Goal: Task Accomplishment & Management: Complete application form

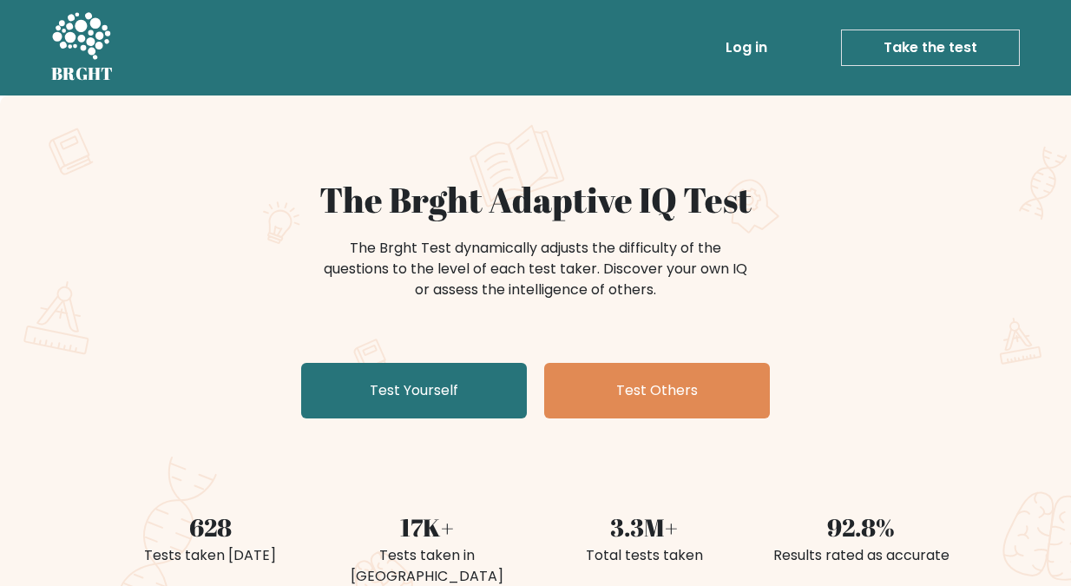
click at [73, 234] on div "The Brght Adaptive IQ Test The Brght Test dynamically adjusts the difficulty of…" at bounding box center [535, 363] width 1071 height 537
click at [905, 46] on link "Take the test" at bounding box center [930, 48] width 179 height 36
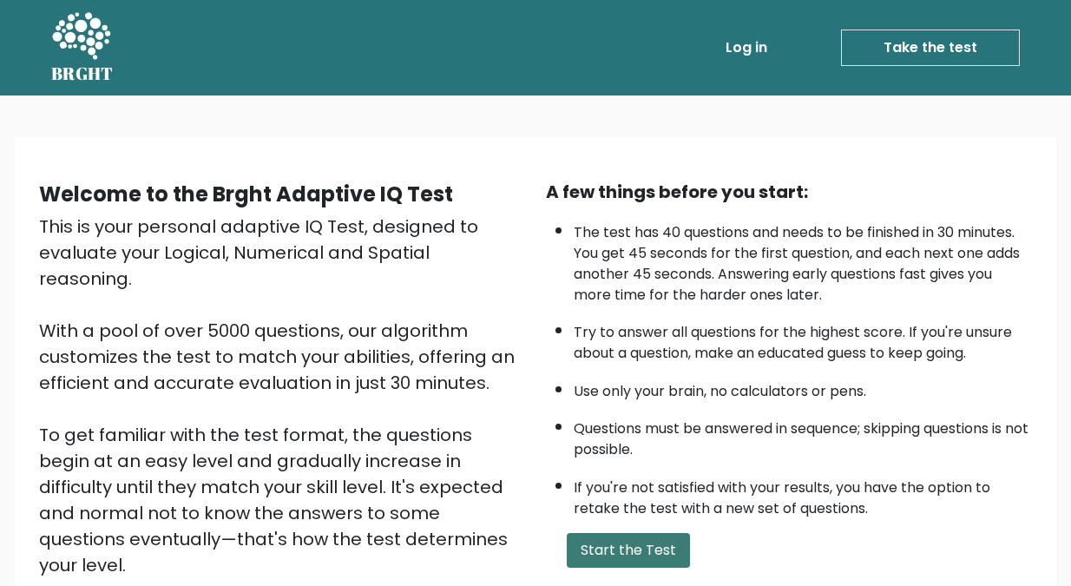
click at [612, 545] on button "Start the Test" at bounding box center [628, 550] width 123 height 35
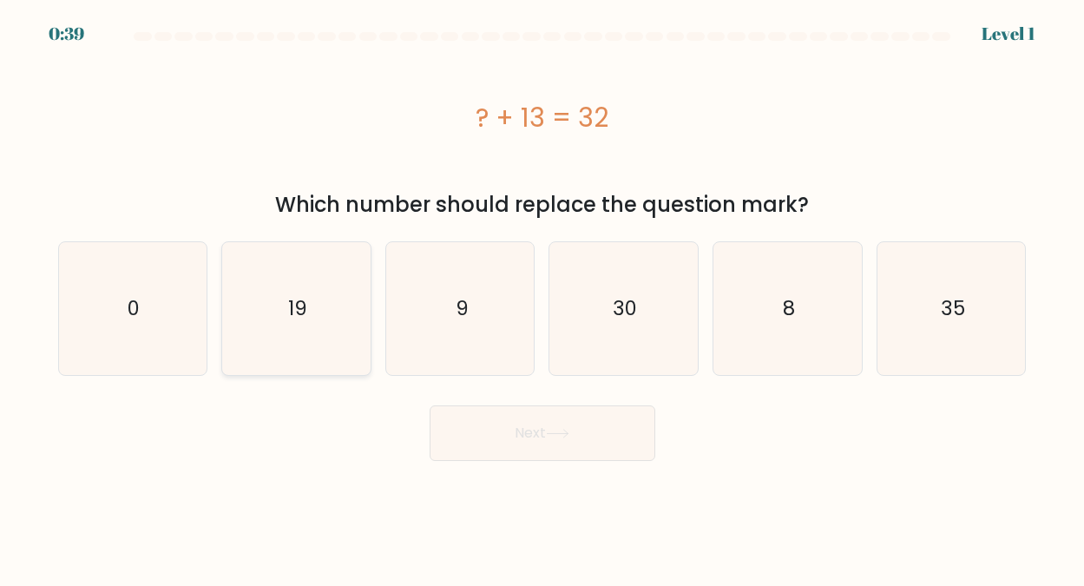
click at [293, 303] on text "19" at bounding box center [297, 308] width 19 height 28
click at [543, 298] on input "b. 19" at bounding box center [543, 295] width 1 height 4
radio input "true"
click at [510, 428] on button "Next" at bounding box center [543, 433] width 226 height 56
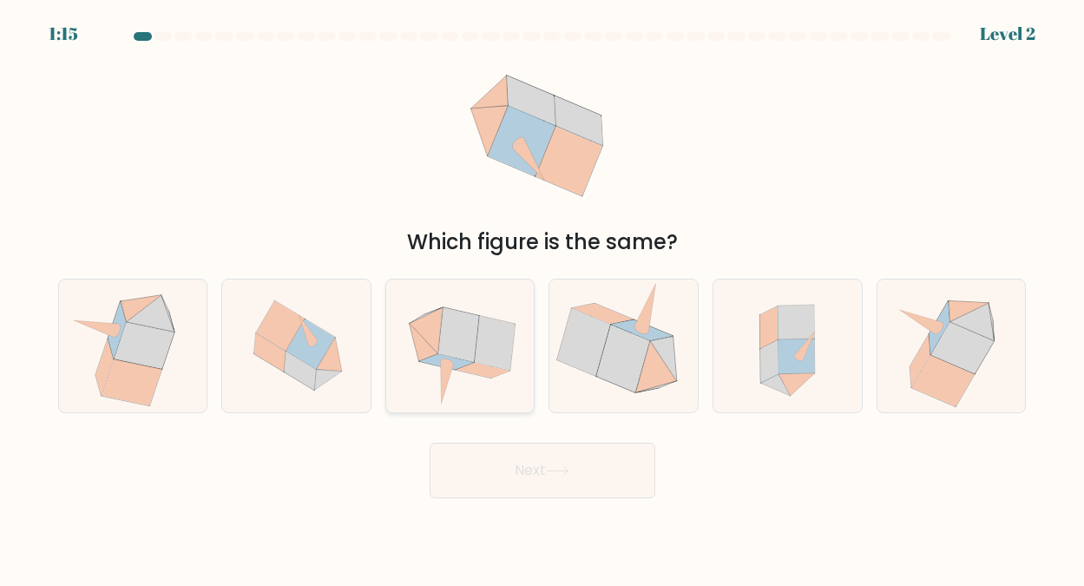
click at [473, 334] on icon at bounding box center [458, 334] width 41 height 55
click at [543, 298] on input "c." at bounding box center [543, 295] width 1 height 4
radio input "true"
click at [523, 467] on button "Next" at bounding box center [543, 471] width 226 height 56
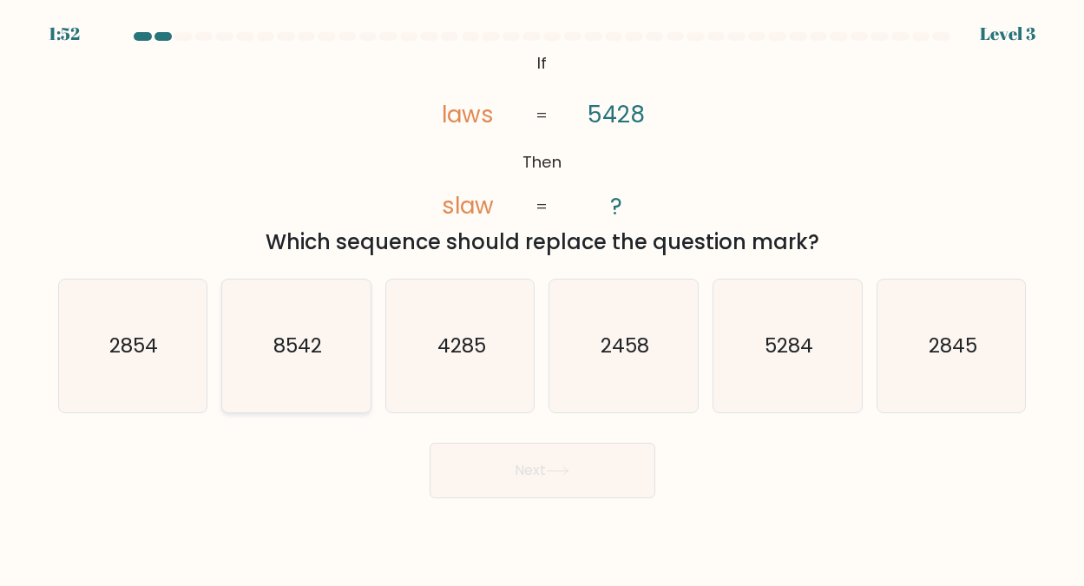
click at [302, 342] on text "8542" at bounding box center [297, 346] width 49 height 28
click at [543, 298] on input "b. 8542" at bounding box center [543, 295] width 1 height 4
radio input "true"
click at [543, 466] on button "Next" at bounding box center [543, 471] width 226 height 56
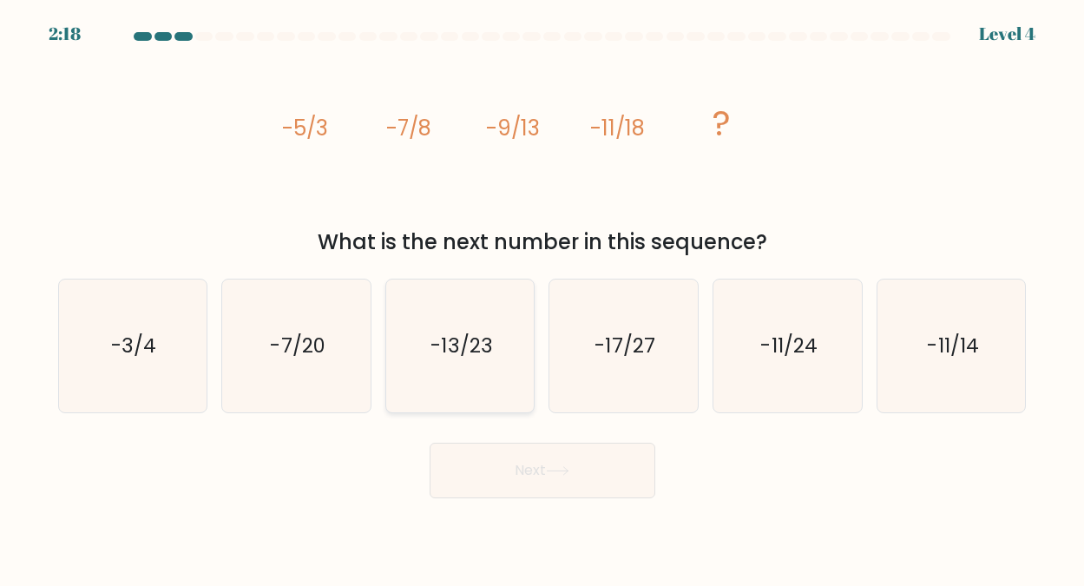
click at [478, 346] on text "-13/23" at bounding box center [462, 346] width 62 height 28
click at [543, 298] on input "c. -13/23" at bounding box center [543, 295] width 1 height 4
radio input "true"
click at [508, 467] on button "Next" at bounding box center [543, 471] width 226 height 56
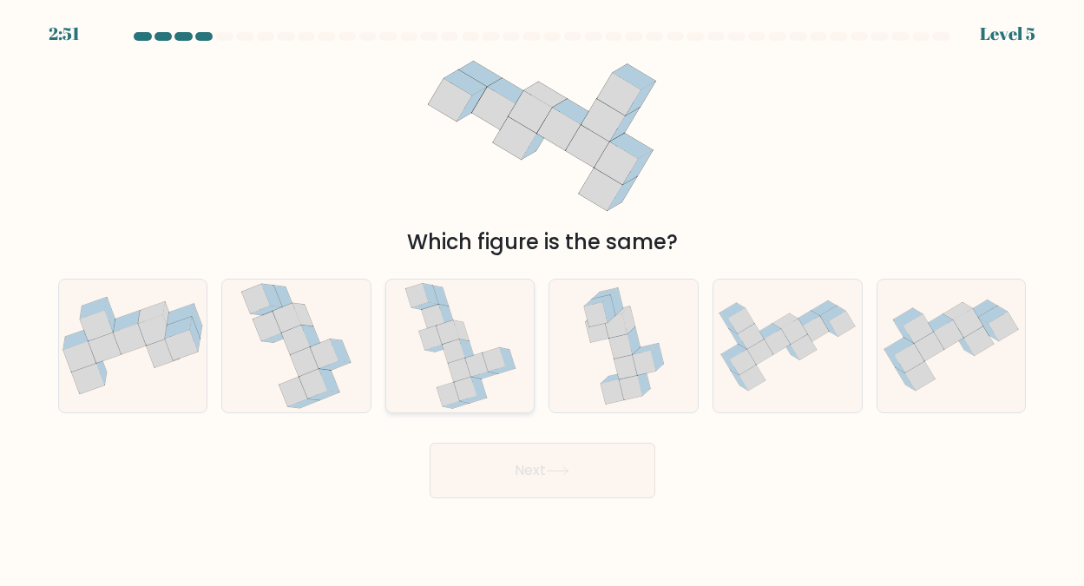
click at [455, 359] on icon at bounding box center [453, 350] width 23 height 23
click at [543, 298] on input "c." at bounding box center [543, 295] width 1 height 4
radio input "true"
click at [530, 470] on button "Next" at bounding box center [543, 471] width 226 height 56
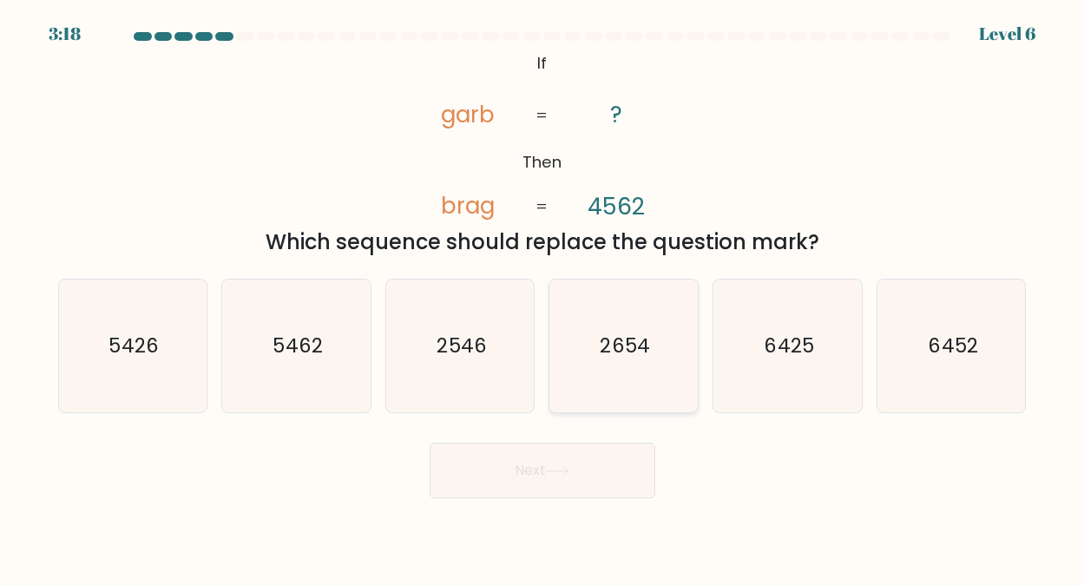
click at [629, 349] on text "2654" at bounding box center [625, 346] width 49 height 28
click at [543, 298] on input "d. 2654" at bounding box center [543, 295] width 1 height 4
radio input "true"
click at [514, 469] on button "Next" at bounding box center [543, 471] width 226 height 56
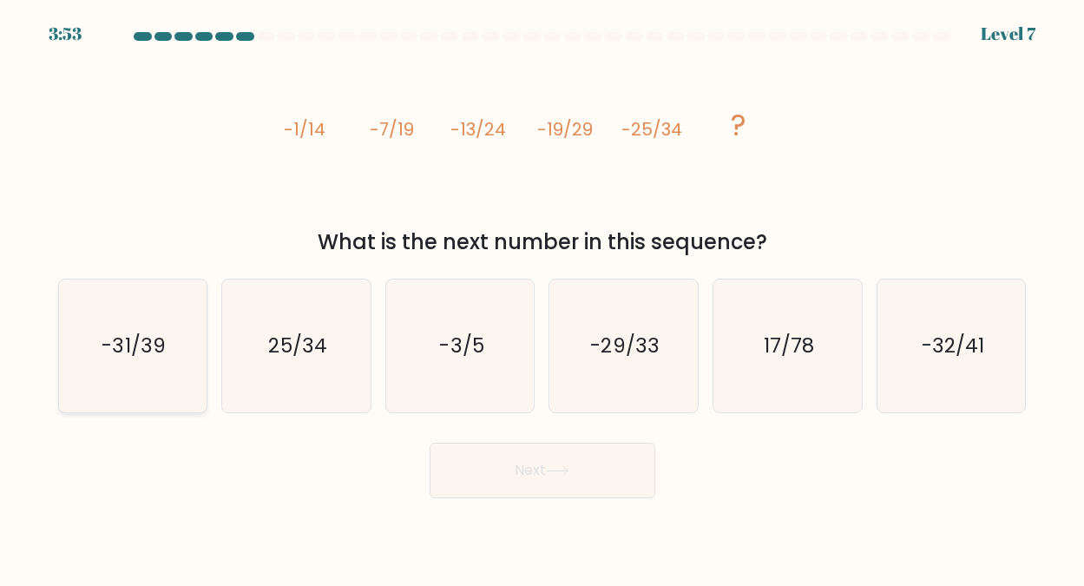
click at [147, 351] on text "-31/39" at bounding box center [133, 346] width 63 height 28
click at [543, 298] on input "a. -31/39" at bounding box center [543, 295] width 1 height 4
radio input "true"
click at [500, 462] on button "Next" at bounding box center [543, 471] width 226 height 56
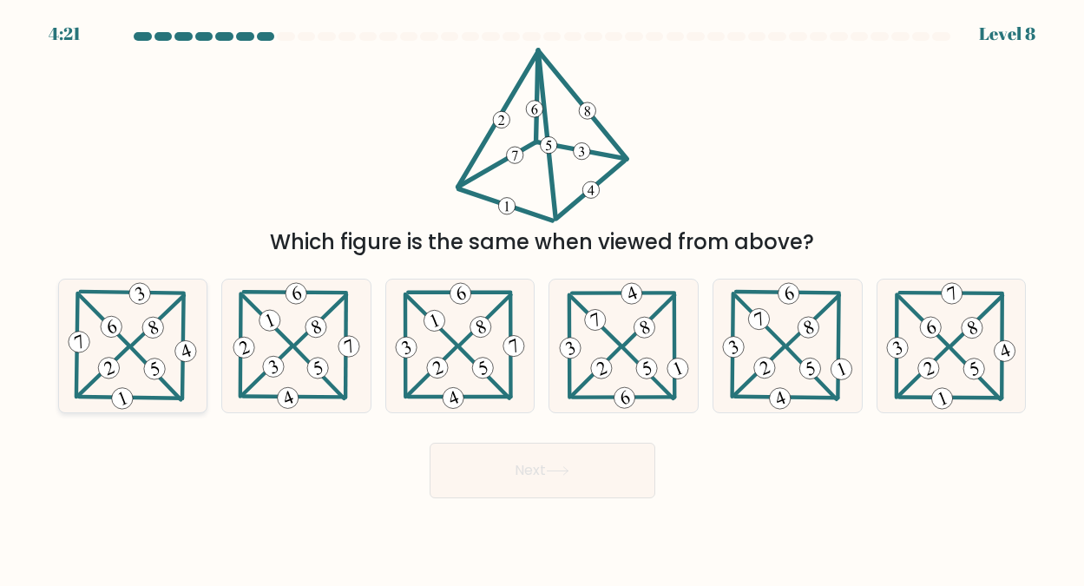
click at [133, 333] on icon at bounding box center [132, 346] width 135 height 133
click at [543, 298] on input "a." at bounding box center [543, 295] width 1 height 4
radio input "true"
click at [522, 468] on button "Next" at bounding box center [543, 471] width 226 height 56
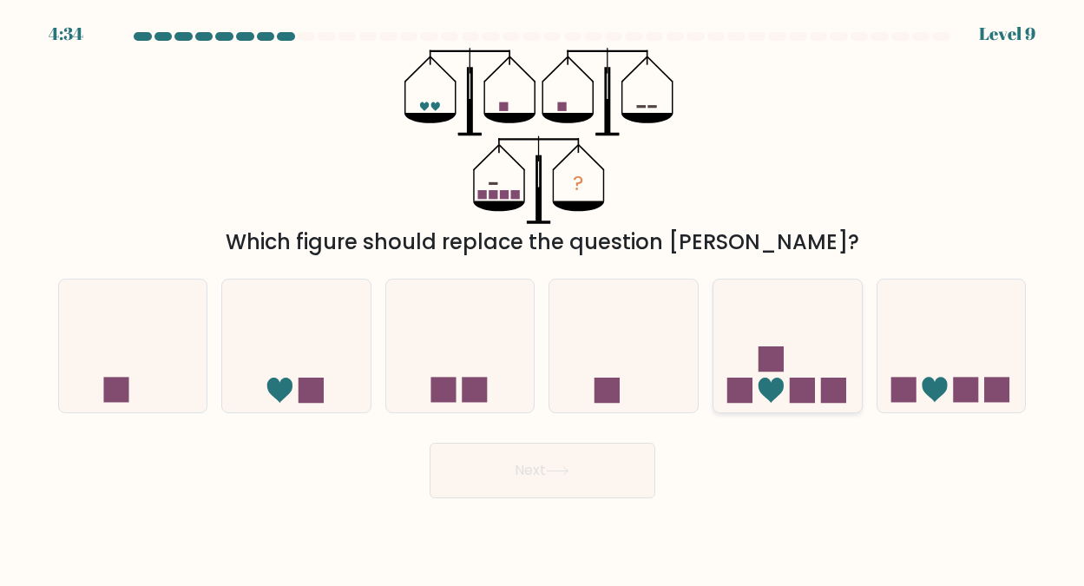
click at [779, 366] on rect at bounding box center [771, 358] width 25 height 25
click at [543, 298] on input "e." at bounding box center [543, 295] width 1 height 4
radio input "true"
click at [535, 464] on button "Next" at bounding box center [543, 471] width 226 height 56
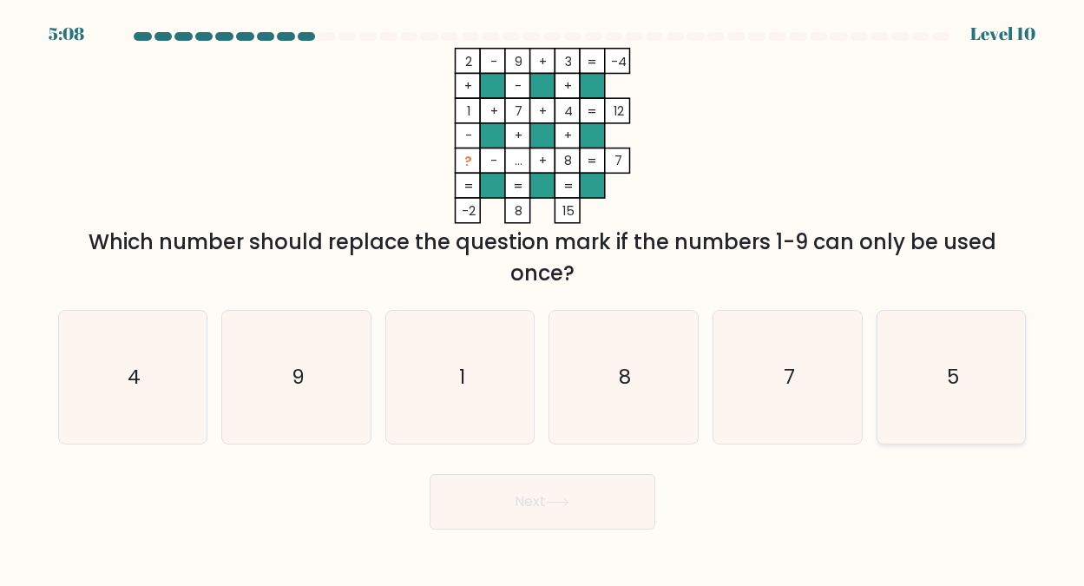
click at [948, 379] on text "5" at bounding box center [953, 377] width 12 height 28
click at [543, 298] on input "f. 5" at bounding box center [543, 295] width 1 height 4
radio input "true"
click at [539, 501] on button "Next" at bounding box center [543, 502] width 226 height 56
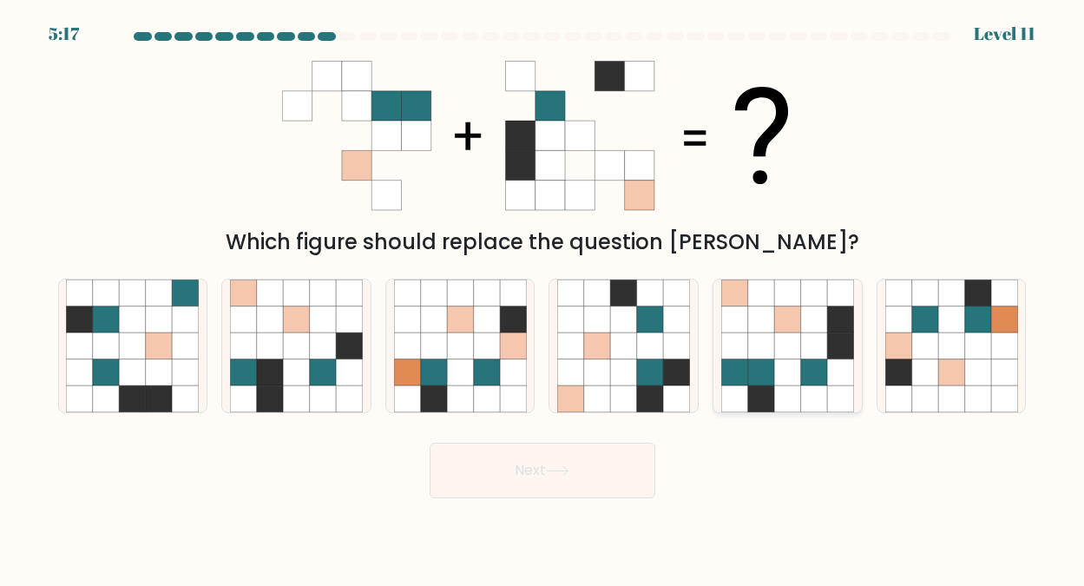
click at [800, 338] on icon at bounding box center [787, 346] width 26 height 26
click at [543, 298] on input "e." at bounding box center [543, 295] width 1 height 4
radio input "true"
click at [532, 464] on button "Next" at bounding box center [543, 471] width 226 height 56
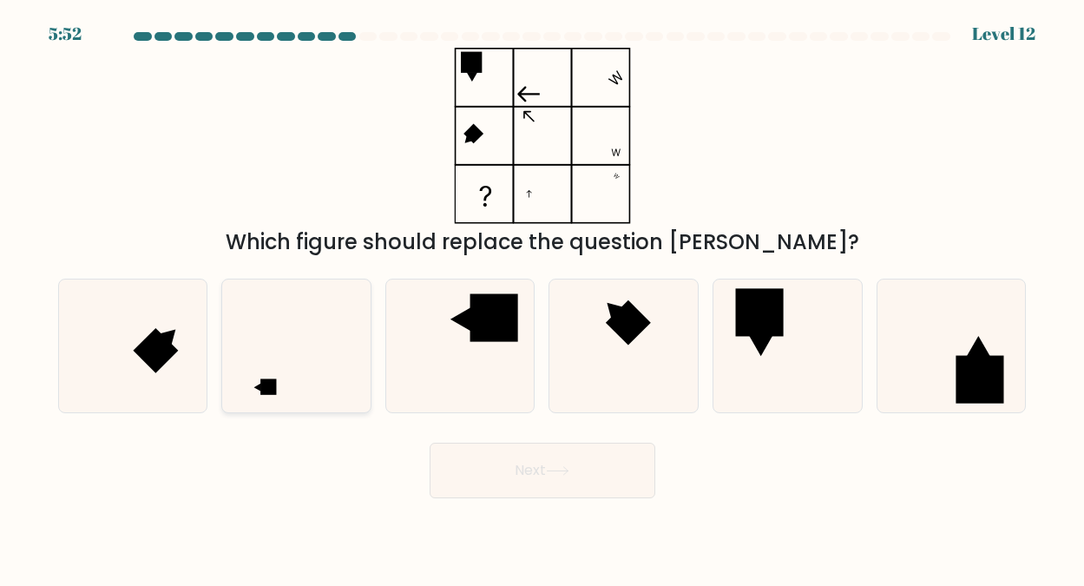
click at [279, 379] on icon at bounding box center [296, 346] width 133 height 133
click at [543, 298] on input "b." at bounding box center [543, 295] width 1 height 4
radio input "true"
click at [530, 465] on button "Next" at bounding box center [543, 471] width 226 height 56
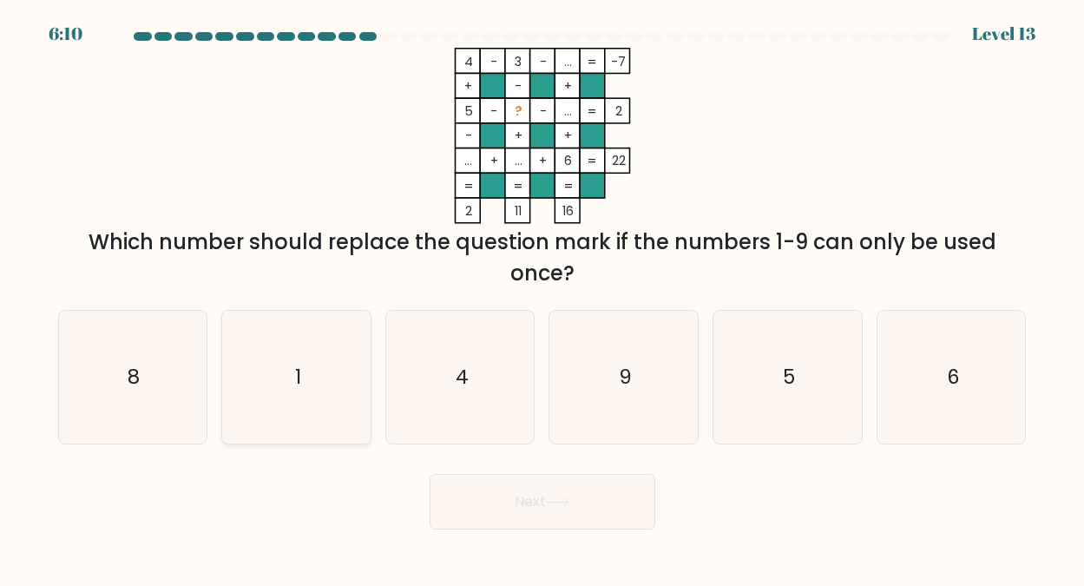
click at [298, 373] on text "1" at bounding box center [298, 377] width 6 height 28
click at [543, 298] on input "b. 1" at bounding box center [543, 295] width 1 height 4
radio input "true"
click at [534, 496] on button "Next" at bounding box center [543, 502] width 226 height 56
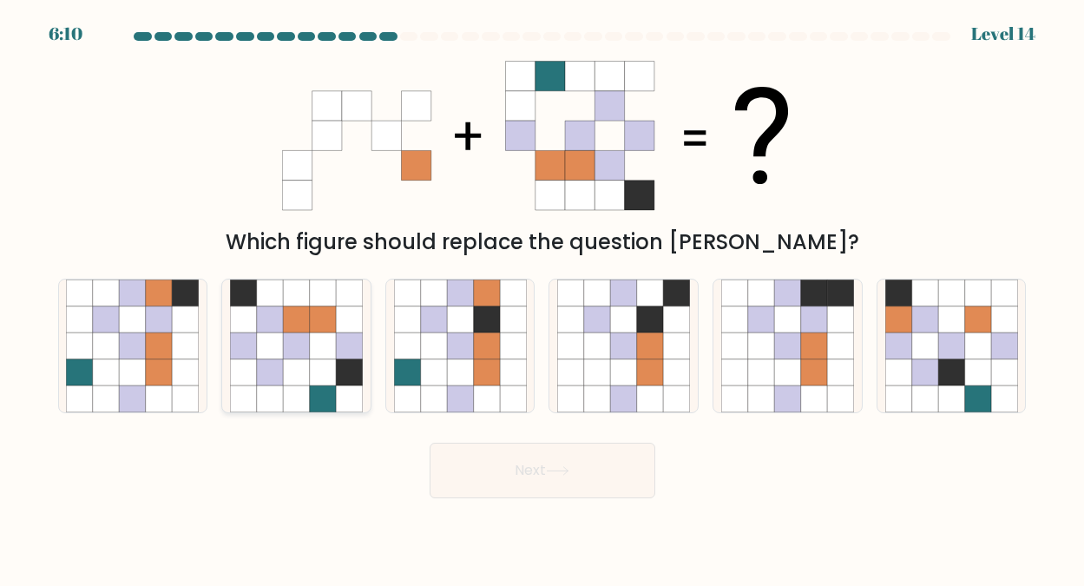
click at [303, 340] on icon at bounding box center [296, 346] width 26 height 26
click at [543, 298] on input "b." at bounding box center [543, 295] width 1 height 4
radio input "true"
click at [521, 468] on button "Next" at bounding box center [543, 471] width 226 height 56
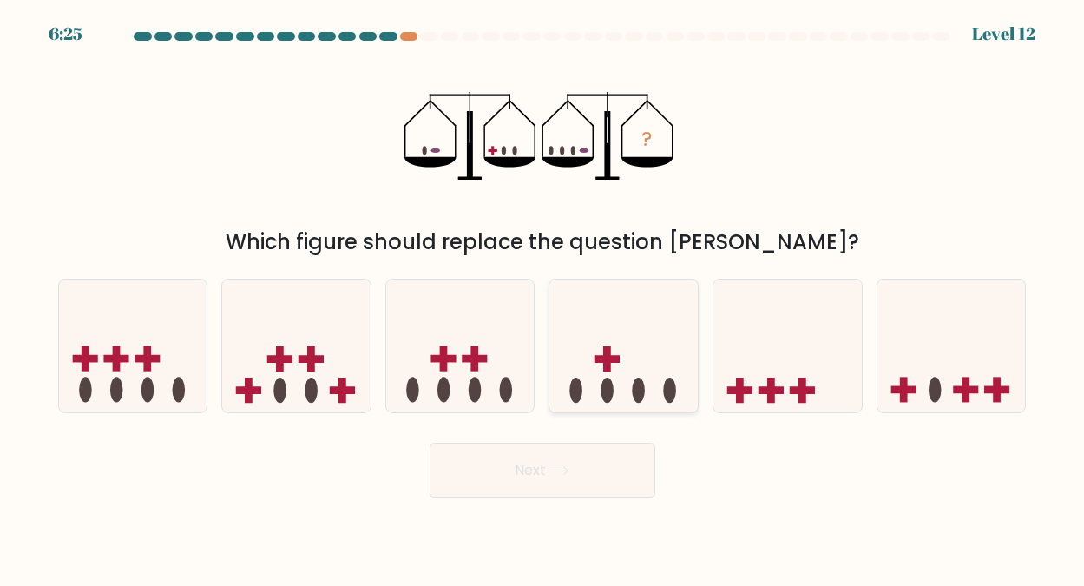
click at [621, 352] on icon at bounding box center [624, 345] width 148 height 122
click at [543, 298] on input "d." at bounding box center [543, 295] width 1 height 4
radio input "true"
click at [523, 462] on button "Next" at bounding box center [543, 471] width 226 height 56
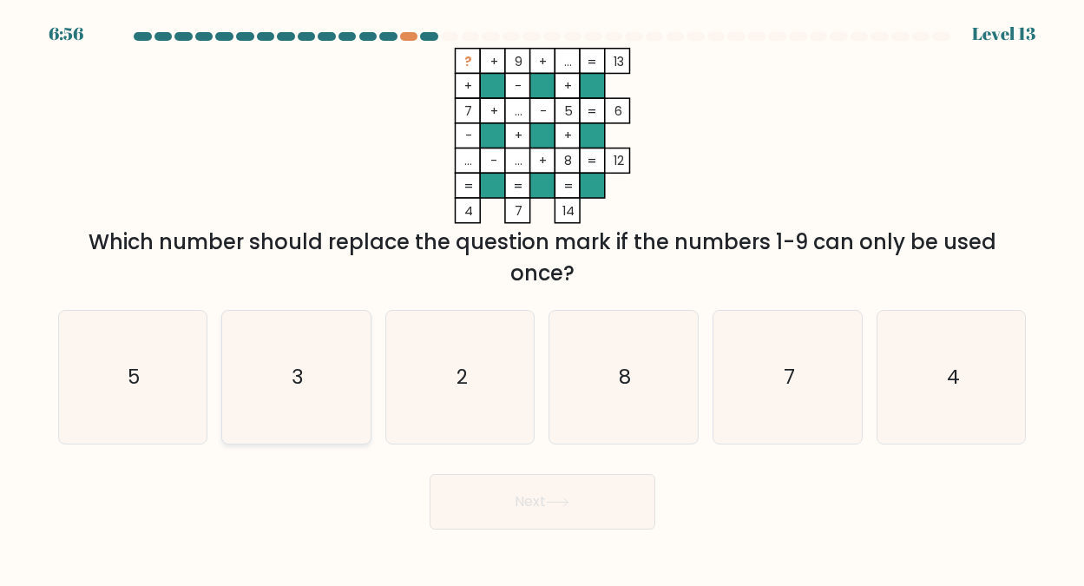
click at [300, 371] on text "3" at bounding box center [298, 377] width 12 height 28
click at [543, 298] on input "b. 3" at bounding box center [543, 295] width 1 height 4
radio input "true"
click at [546, 491] on button "Next" at bounding box center [543, 502] width 226 height 56
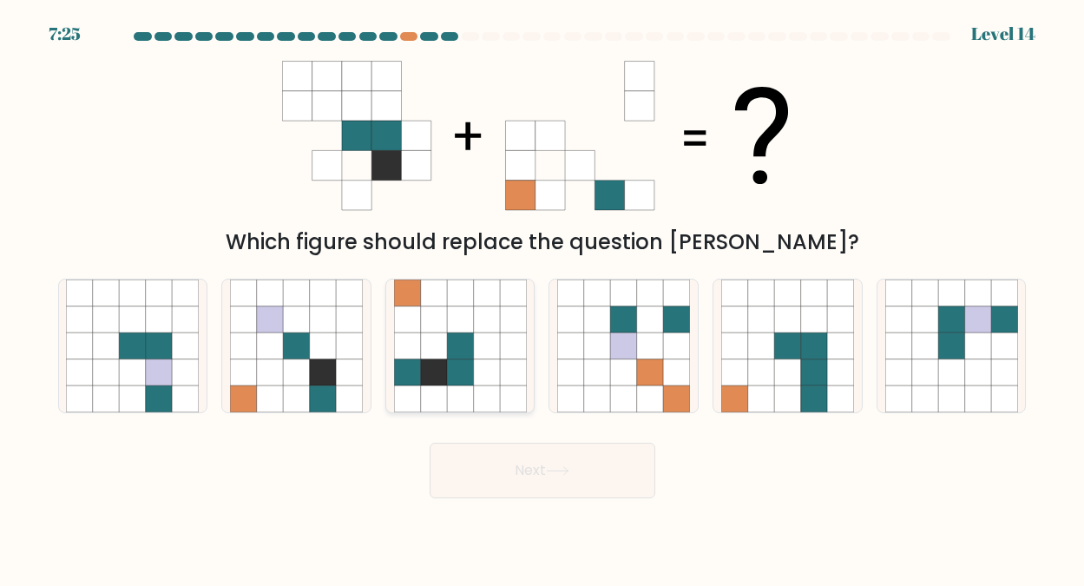
click at [464, 346] on icon at bounding box center [460, 346] width 26 height 26
click at [543, 298] on input "c." at bounding box center [543, 295] width 1 height 4
radio input "true"
click at [535, 472] on button "Next" at bounding box center [543, 471] width 226 height 56
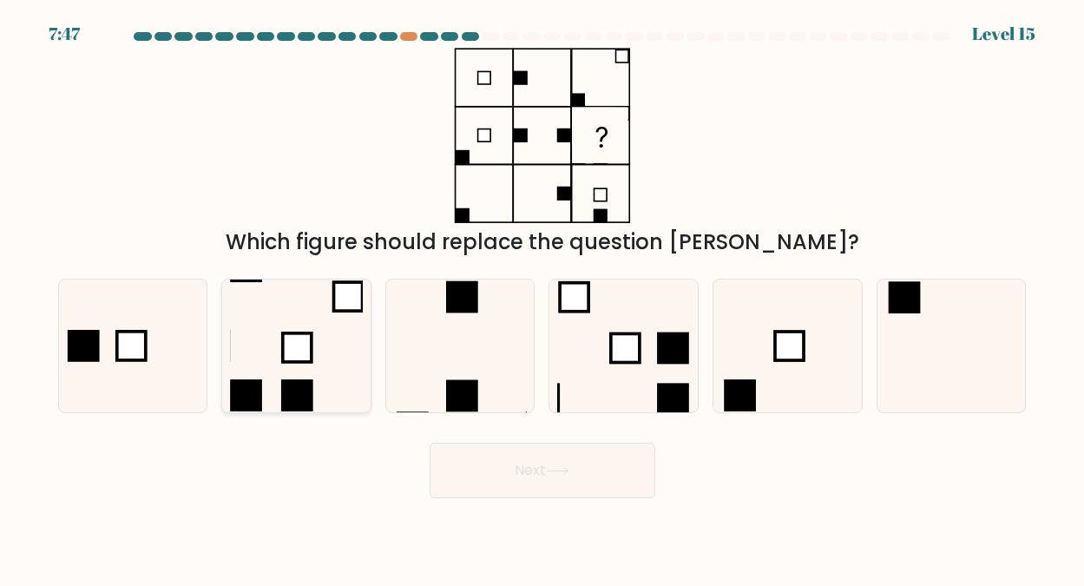
click at [330, 332] on icon at bounding box center [296, 346] width 133 height 133
click at [543, 298] on input "b." at bounding box center [543, 295] width 1 height 4
radio input "true"
click at [521, 468] on button "Next" at bounding box center [543, 471] width 226 height 56
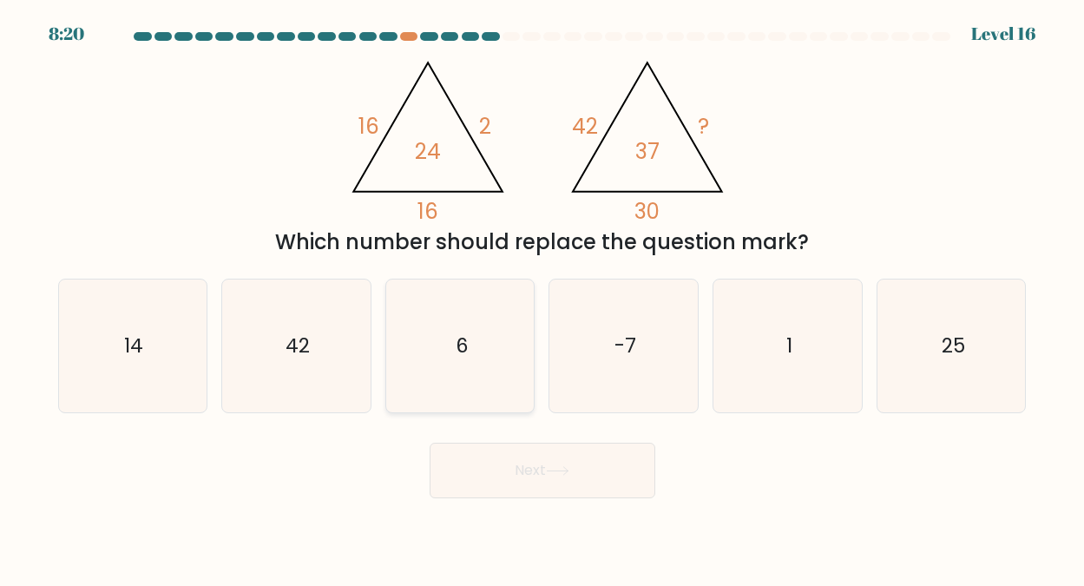
click at [464, 351] on text "6" at bounding box center [461, 346] width 13 height 28
click at [543, 298] on input "c. 6" at bounding box center [543, 295] width 1 height 4
radio input "true"
click at [535, 470] on button "Next" at bounding box center [543, 471] width 226 height 56
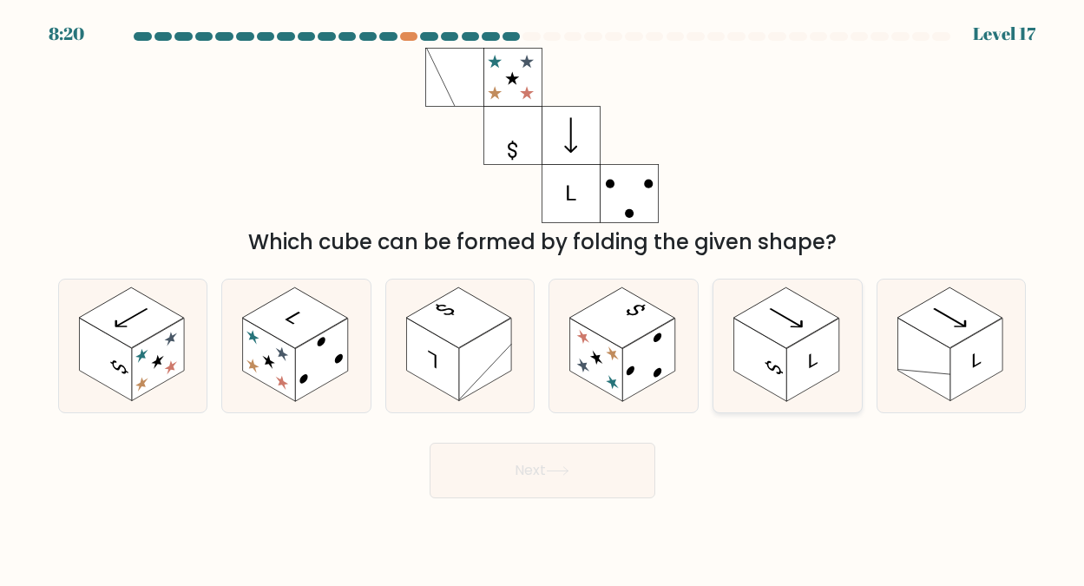
click at [804, 346] on rect at bounding box center [813, 359] width 53 height 82
click at [543, 298] on input "e." at bounding box center [543, 295] width 1 height 4
radio input "true"
click at [524, 465] on button "Next" at bounding box center [543, 471] width 226 height 56
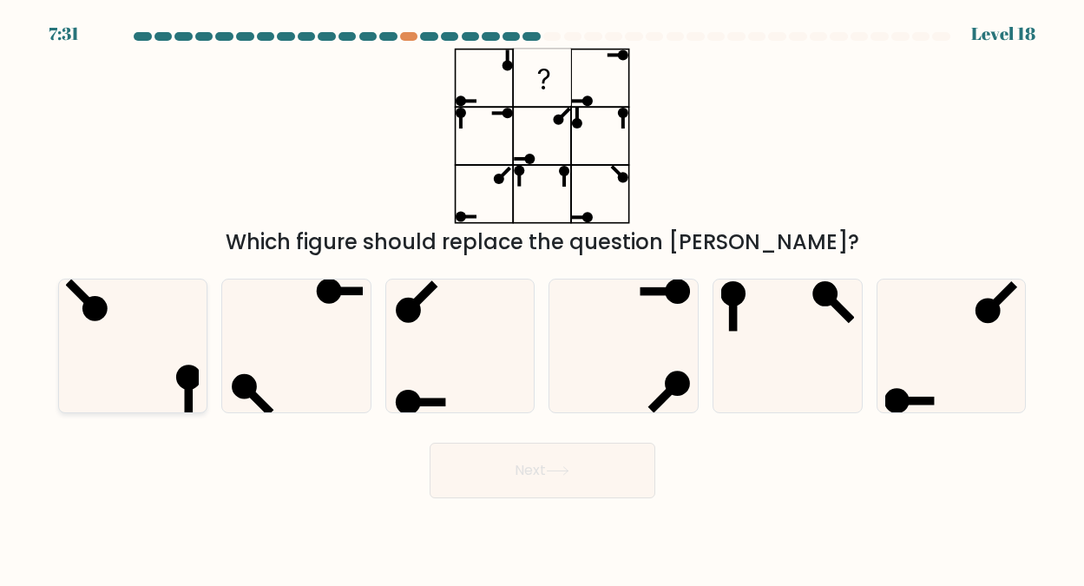
click at [108, 307] on circle at bounding box center [95, 309] width 36 height 36
click at [543, 298] on input "a." at bounding box center [543, 295] width 1 height 4
radio input "true"
click at [530, 463] on button "Next" at bounding box center [543, 471] width 226 height 56
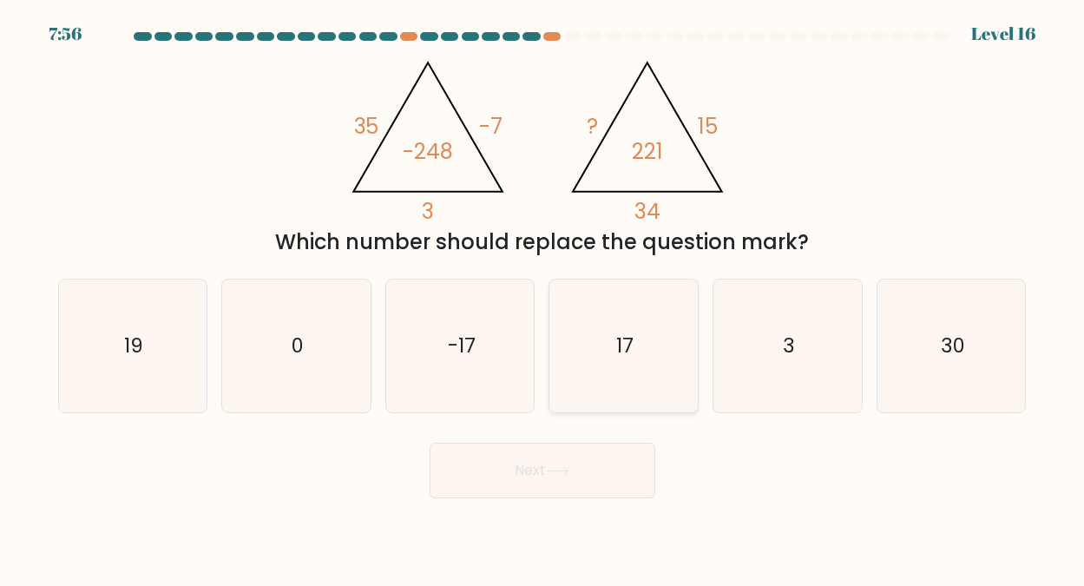
click at [619, 344] on text "17" at bounding box center [624, 346] width 17 height 28
click at [543, 298] on input "d. 17" at bounding box center [543, 295] width 1 height 4
radio input "true"
click at [524, 462] on button "Next" at bounding box center [543, 471] width 226 height 56
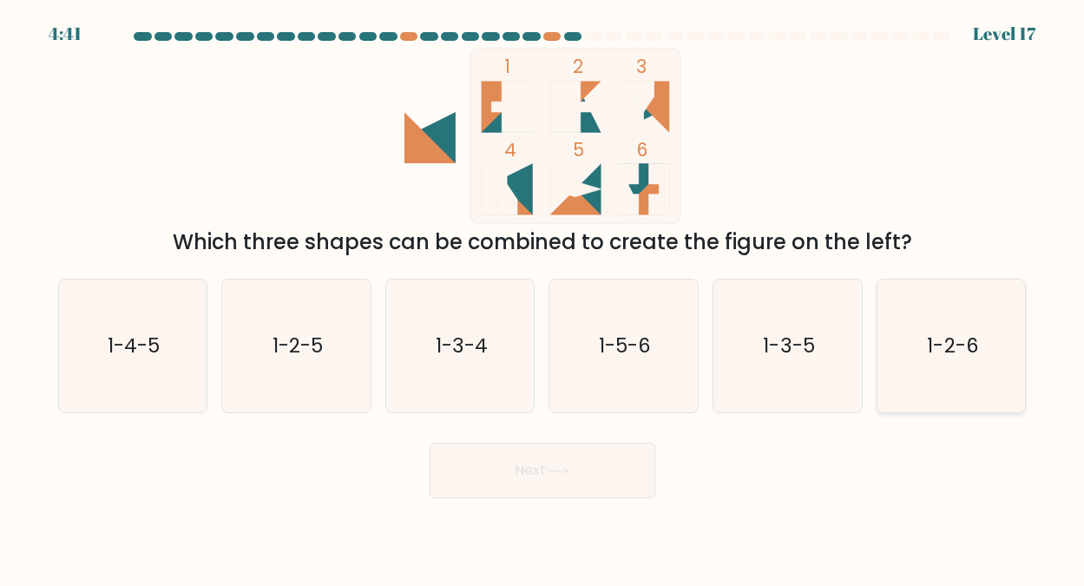
click at [951, 336] on text "1-2-6" at bounding box center [952, 346] width 51 height 28
click at [543, 298] on input "f. 1-2-6" at bounding box center [543, 295] width 1 height 4
radio input "true"
click at [563, 461] on button "Next" at bounding box center [543, 471] width 226 height 56
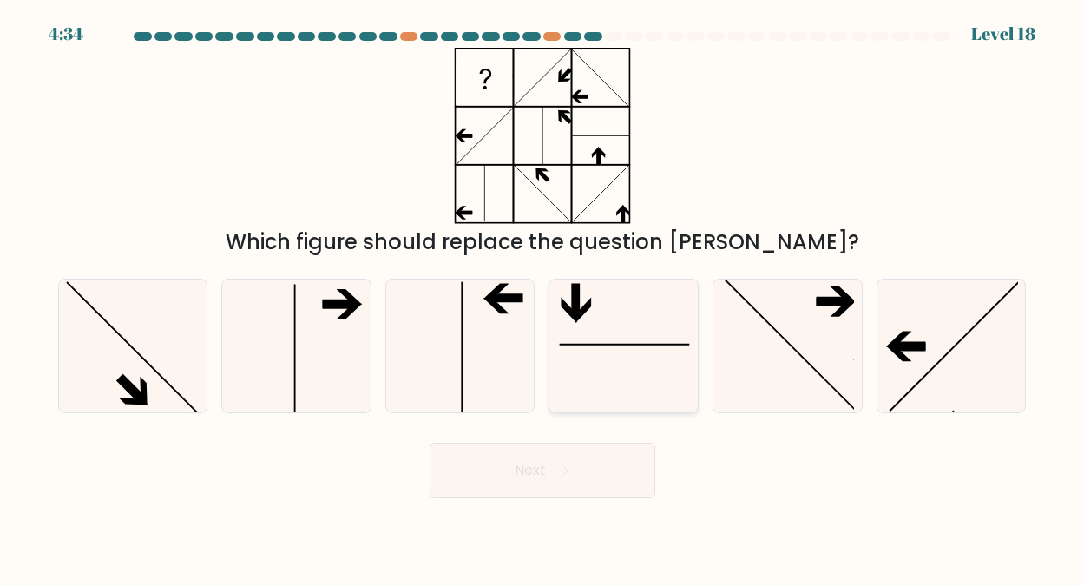
click at [610, 306] on icon at bounding box center [623, 346] width 133 height 133
click at [543, 298] on input "d." at bounding box center [543, 295] width 1 height 4
radio input "true"
click at [519, 462] on button "Next" at bounding box center [543, 471] width 226 height 56
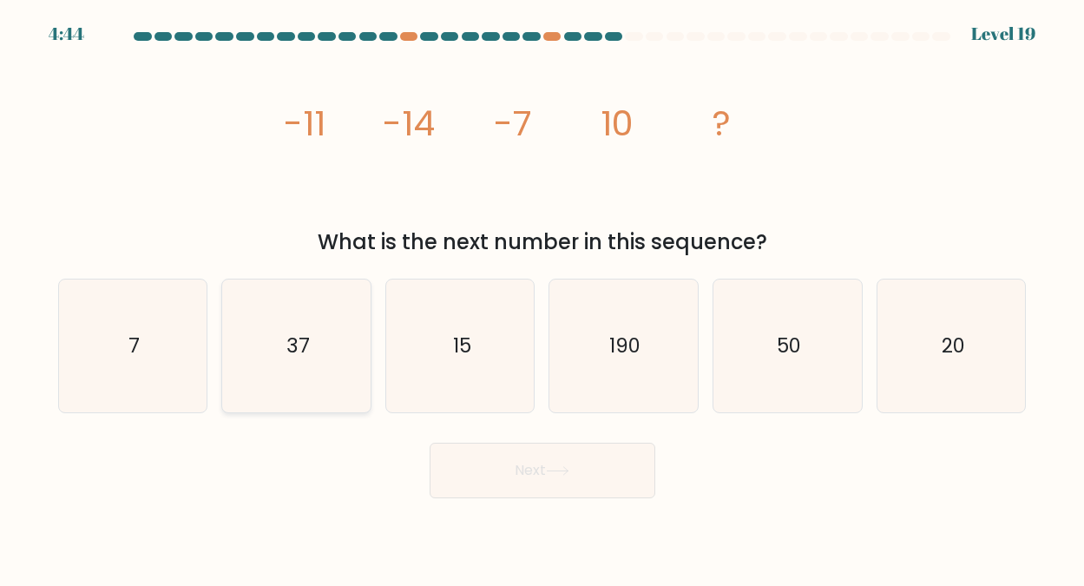
click at [308, 344] on text "37" at bounding box center [297, 346] width 23 height 28
click at [543, 298] on input "b. 37" at bounding box center [543, 295] width 1 height 4
radio input "true"
click at [527, 469] on button "Next" at bounding box center [543, 471] width 226 height 56
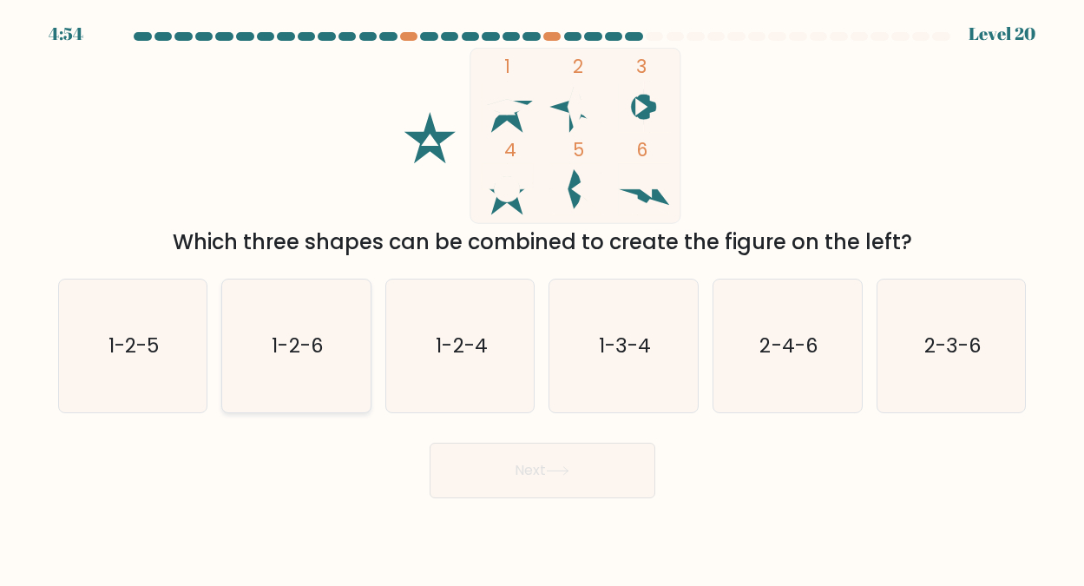
click at [302, 339] on text "1-2-6" at bounding box center [298, 346] width 51 height 28
click at [543, 298] on input "b. 1-2-6" at bounding box center [543, 295] width 1 height 4
radio input "true"
click at [543, 467] on button "Next" at bounding box center [543, 471] width 226 height 56
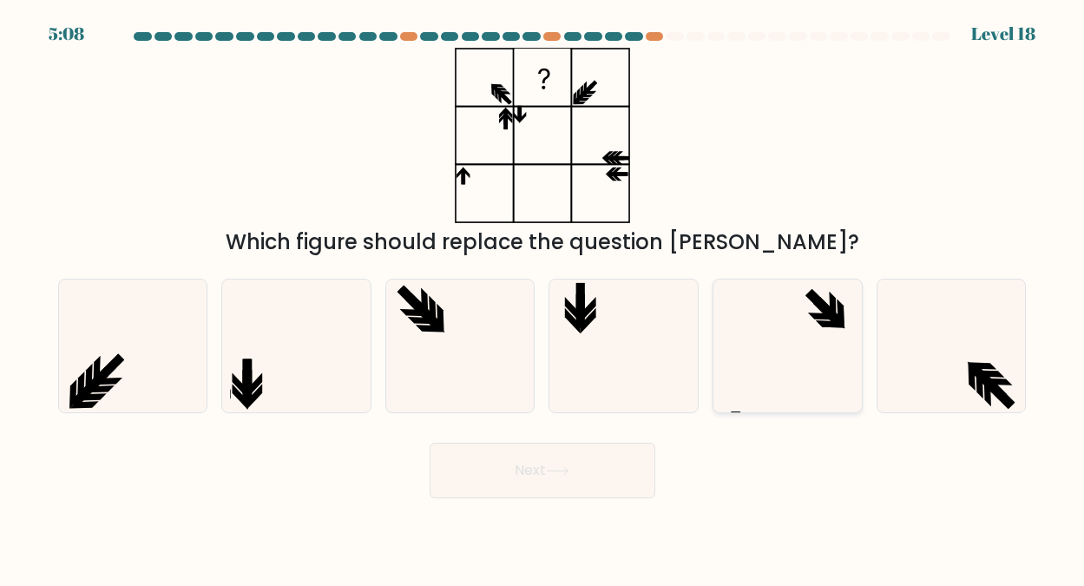
click at [823, 306] on icon at bounding box center [822, 303] width 30 height 30
click at [543, 298] on input "e." at bounding box center [543, 295] width 1 height 4
radio input "true"
click at [531, 465] on button "Next" at bounding box center [543, 471] width 226 height 56
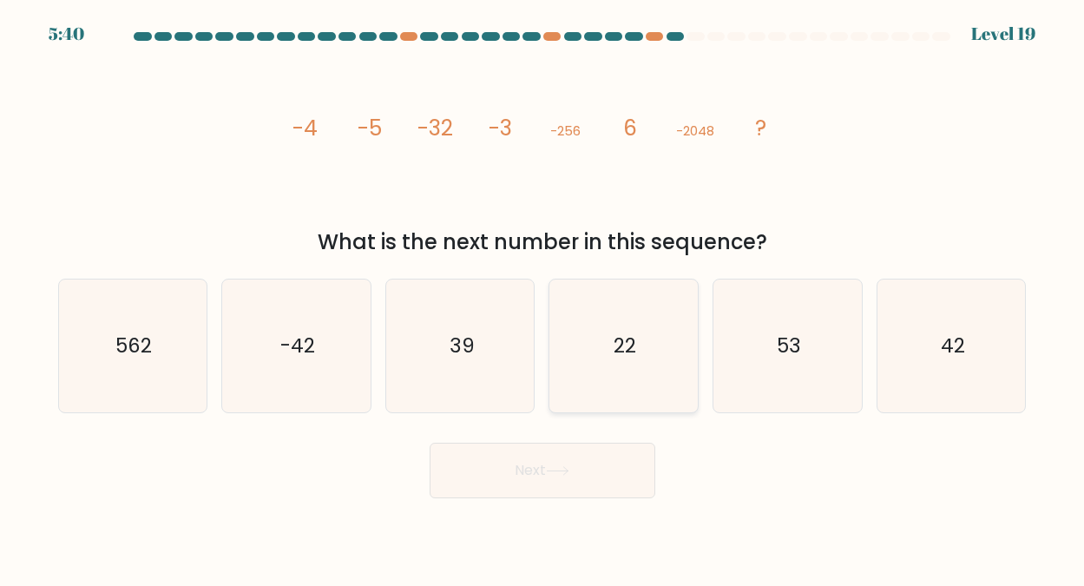
click at [628, 349] on text "22" at bounding box center [625, 346] width 23 height 28
click at [543, 298] on input "d. 22" at bounding box center [543, 295] width 1 height 4
radio input "true"
click at [531, 475] on button "Next" at bounding box center [543, 471] width 226 height 56
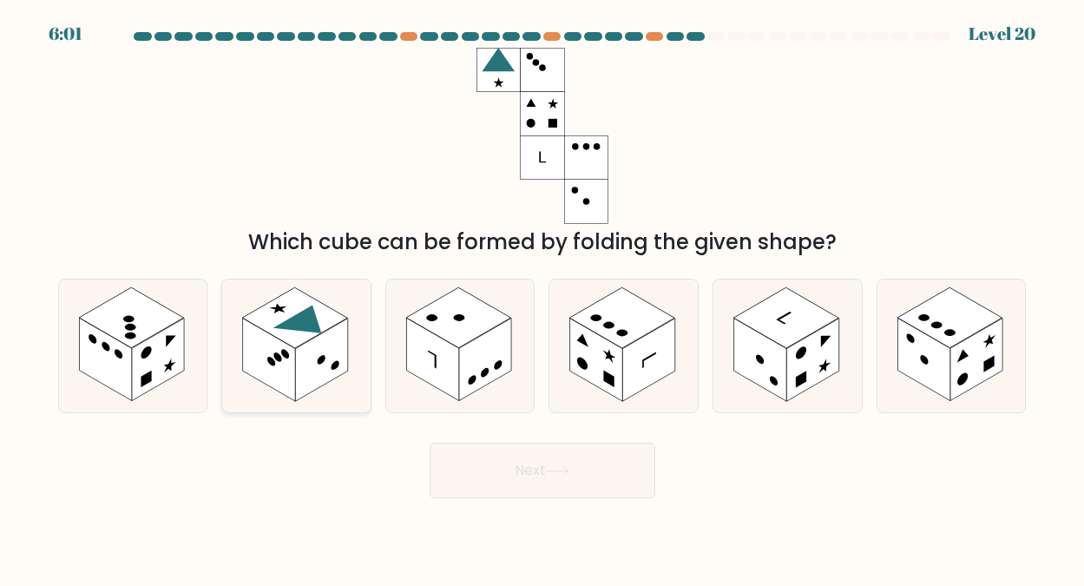
click at [316, 332] on icon at bounding box center [307, 324] width 68 height 39
click at [543, 298] on input "b." at bounding box center [543, 295] width 1 height 4
radio input "true"
click at [529, 465] on button "Next" at bounding box center [543, 471] width 226 height 56
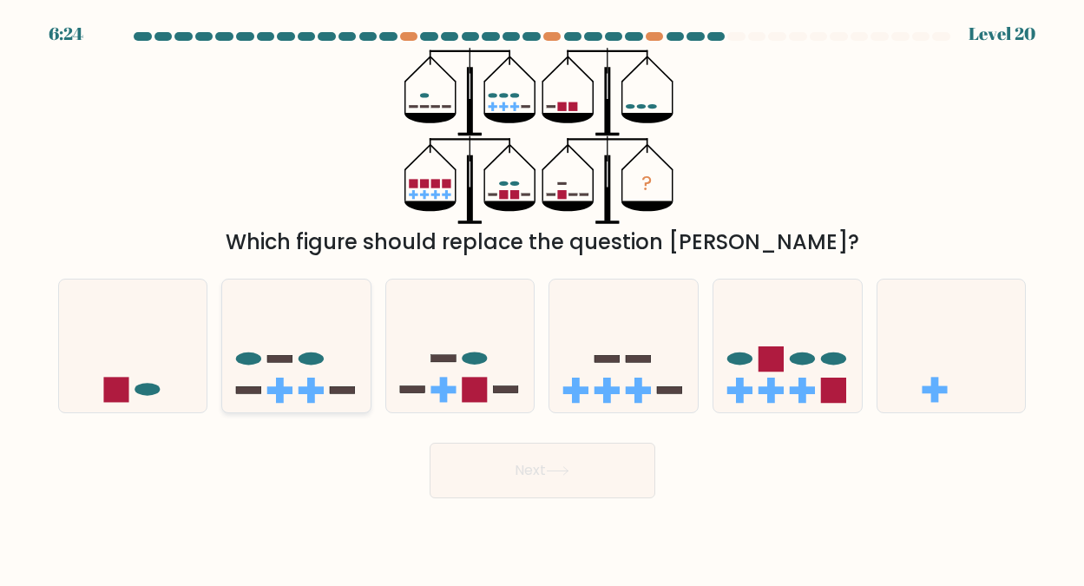
click at [303, 368] on icon at bounding box center [296, 345] width 148 height 122
click at [543, 298] on input "b." at bounding box center [543, 295] width 1 height 4
radio input "true"
click at [503, 464] on button "Next" at bounding box center [543, 471] width 226 height 56
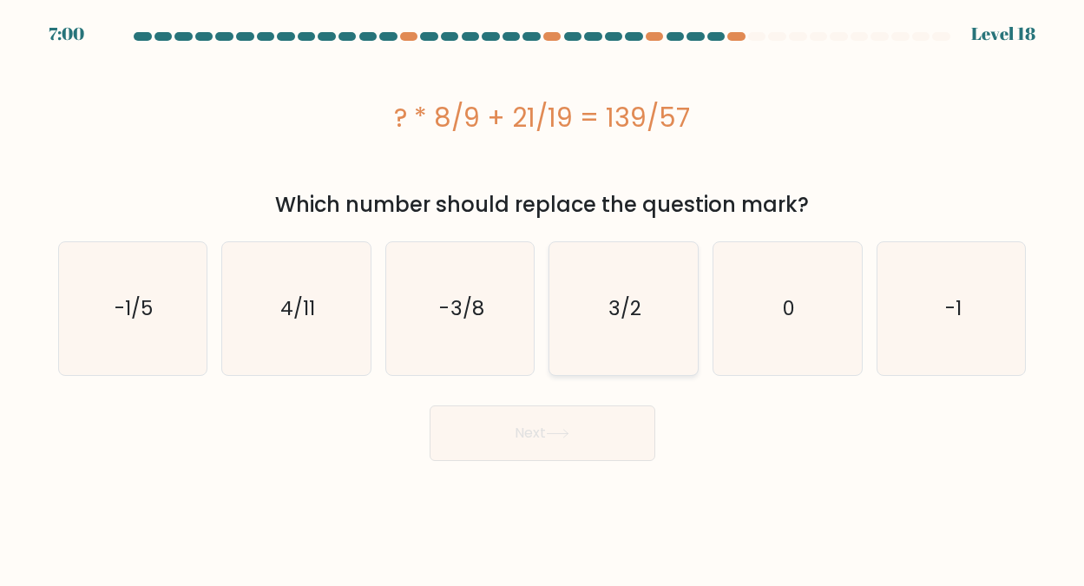
click at [612, 297] on text "3/2" at bounding box center [625, 308] width 33 height 28
click at [543, 297] on input "d. 3/2" at bounding box center [543, 295] width 1 height 4
radio input "true"
click at [511, 432] on button "Next" at bounding box center [543, 433] width 226 height 56
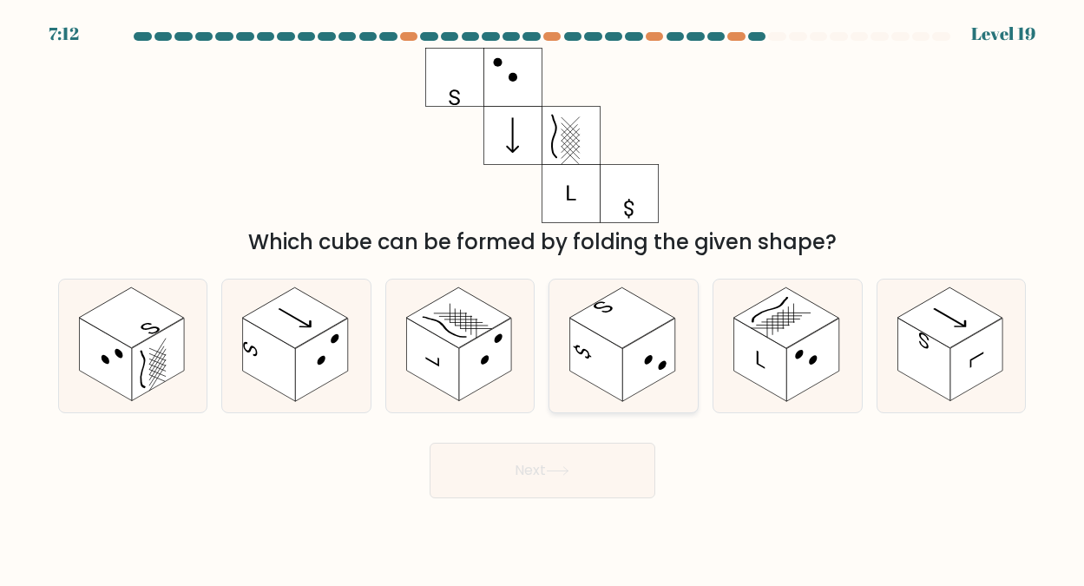
click at [617, 304] on rect at bounding box center [622, 317] width 105 height 61
click at [543, 298] on input "d." at bounding box center [543, 295] width 1 height 4
radio input "true"
click at [532, 467] on button "Next" at bounding box center [543, 471] width 226 height 56
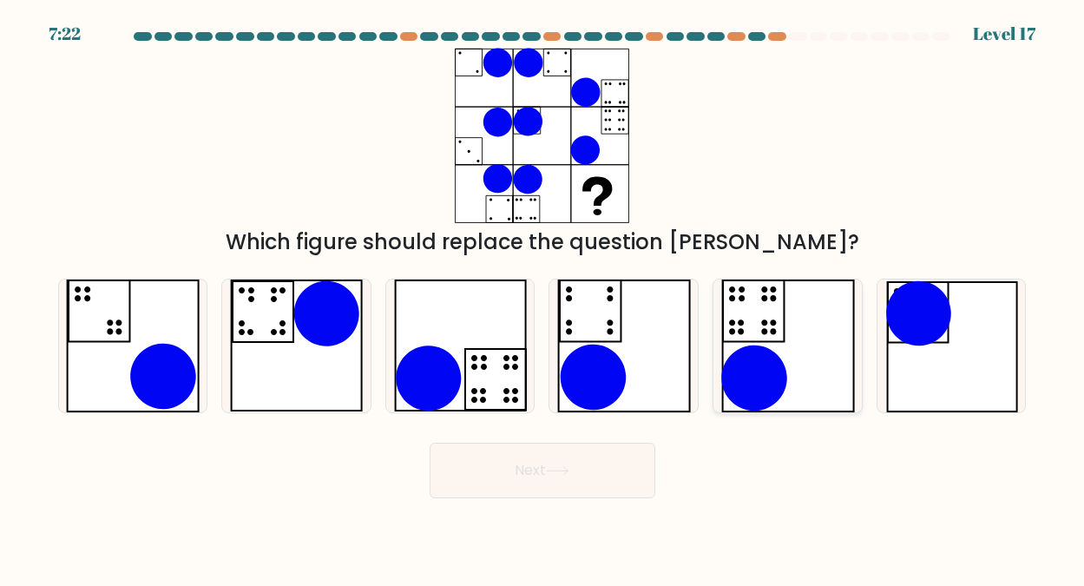
click at [756, 321] on icon at bounding box center [788, 346] width 135 height 133
click at [543, 298] on input "e." at bounding box center [543, 295] width 1 height 4
radio input "true"
click at [523, 465] on button "Next" at bounding box center [543, 471] width 226 height 56
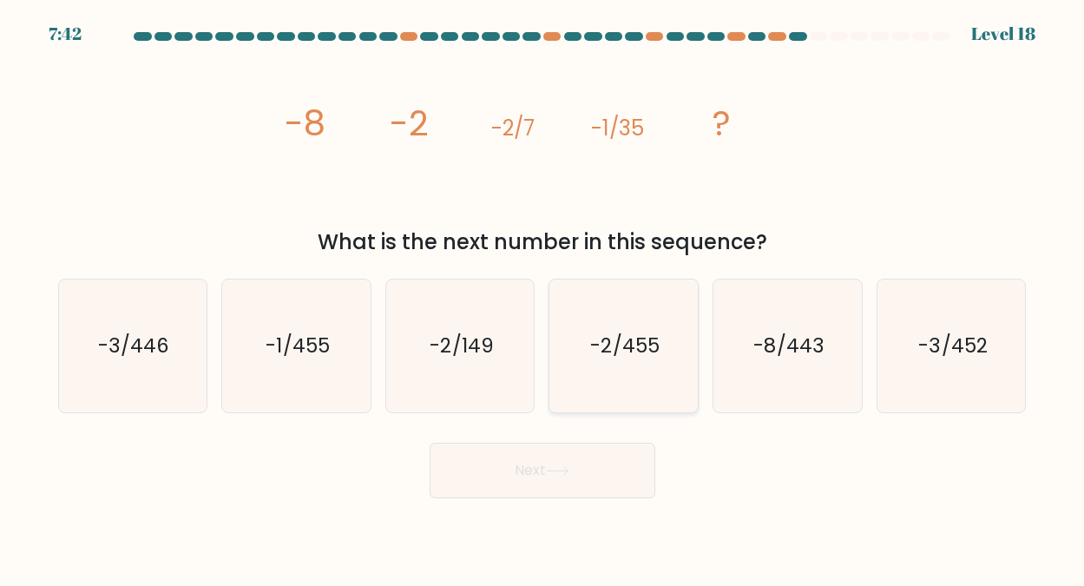
click at [645, 338] on text "-2/455" at bounding box center [625, 346] width 69 height 28
click at [543, 298] on input "d. -2/455" at bounding box center [543, 295] width 1 height 4
radio input "true"
click at [523, 467] on button "Next" at bounding box center [543, 471] width 226 height 56
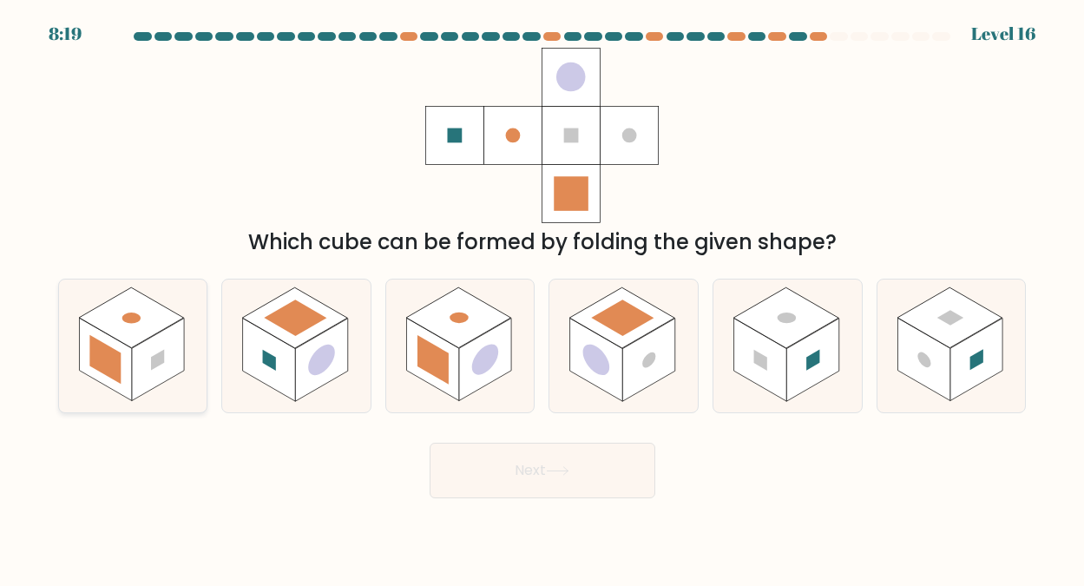
click at [144, 332] on rect at bounding box center [131, 317] width 105 height 61
click at [543, 298] on input "a." at bounding box center [543, 295] width 1 height 4
radio input "true"
click at [522, 464] on button "Next" at bounding box center [543, 471] width 226 height 56
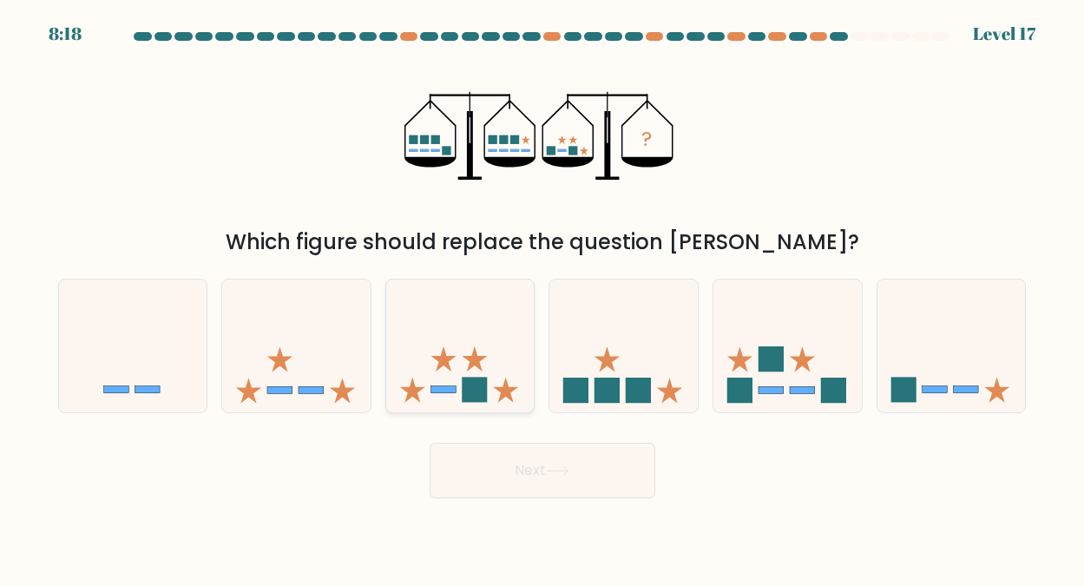
click at [455, 364] on icon at bounding box center [460, 345] width 148 height 122
click at [543, 298] on input "c." at bounding box center [543, 295] width 1 height 4
radio input "true"
click at [540, 467] on button "Next" at bounding box center [543, 471] width 226 height 56
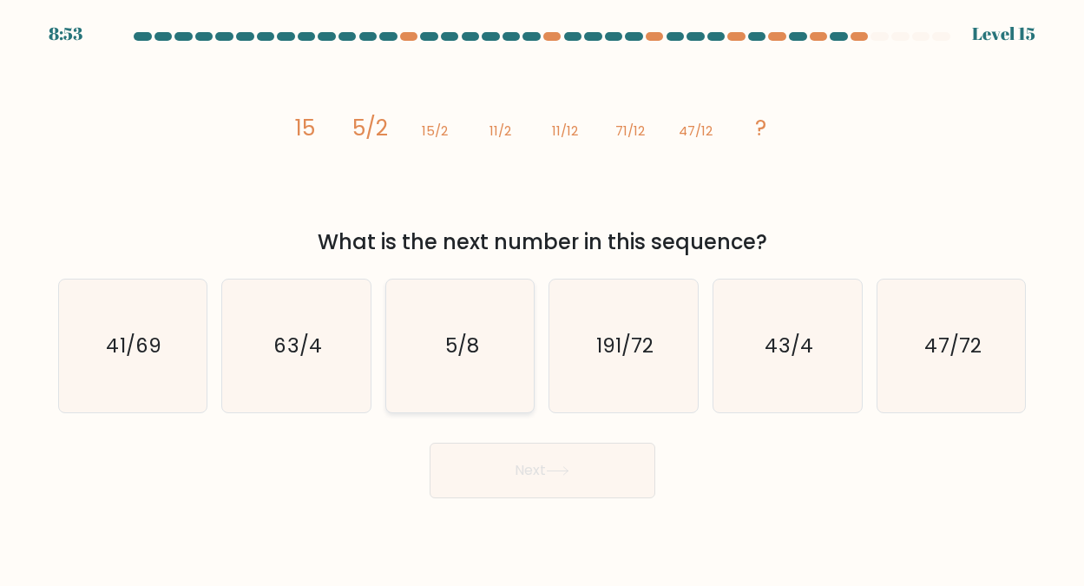
click at [477, 346] on text "5/8" at bounding box center [461, 346] width 34 height 28
click at [543, 298] on input "c. 5/8" at bounding box center [543, 295] width 1 height 4
radio input "true"
click at [542, 471] on button "Next" at bounding box center [543, 471] width 226 height 56
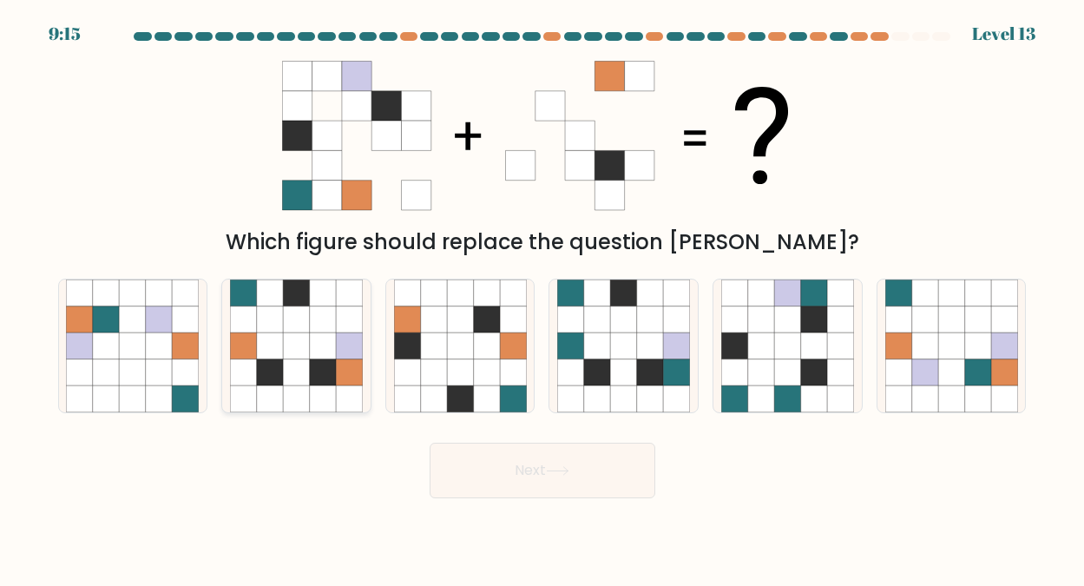
drag, startPoint x: 307, startPoint y: 311, endPoint x: 316, endPoint y: 317, distance: 10.6
click at [316, 317] on icon at bounding box center [296, 346] width 133 height 133
click at [543, 298] on input "b." at bounding box center [543, 295] width 1 height 4
radio input "true"
click at [523, 469] on button "Next" at bounding box center [543, 471] width 226 height 56
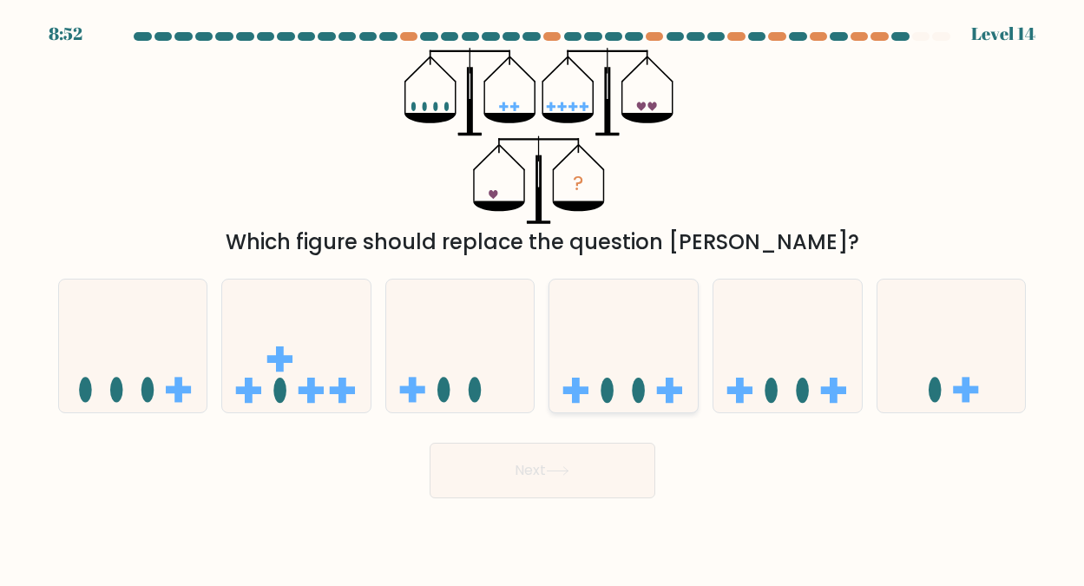
click at [641, 398] on ellipse at bounding box center [639, 390] width 13 height 25
click at [543, 298] on input "d." at bounding box center [543, 295] width 1 height 4
radio input "true"
click at [524, 470] on button "Next" at bounding box center [543, 471] width 226 height 56
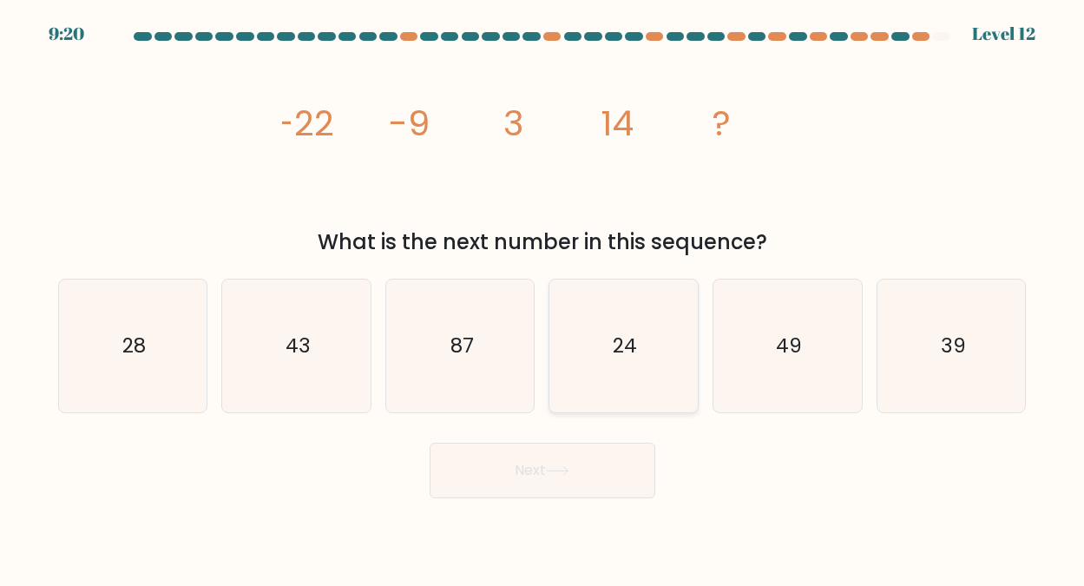
click at [639, 347] on icon "24" at bounding box center [623, 346] width 133 height 133
click at [543, 298] on input "d. 24" at bounding box center [543, 295] width 1 height 4
radio input "true"
click at [549, 467] on button "Next" at bounding box center [543, 471] width 226 height 56
